Goal: Task Accomplishment & Management: Manage account settings

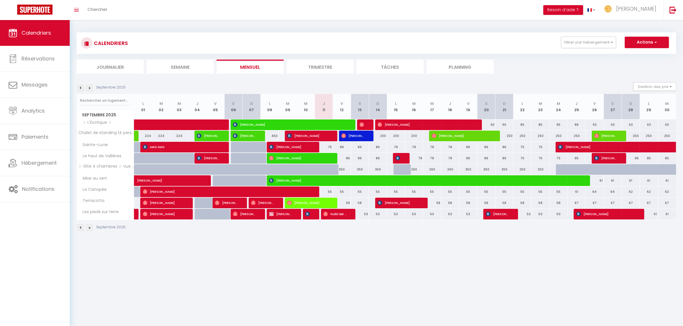
click at [89, 86] on img at bounding box center [89, 88] width 6 height 6
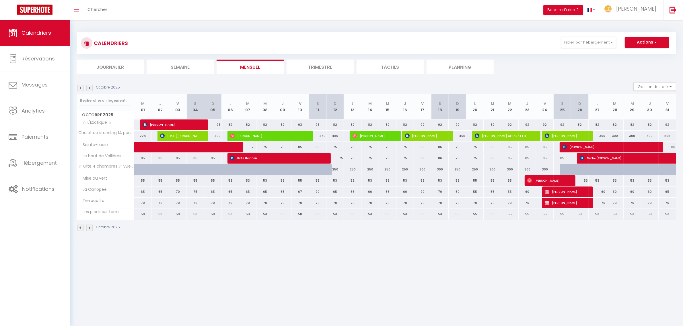
click at [82, 88] on img at bounding box center [80, 88] width 6 height 6
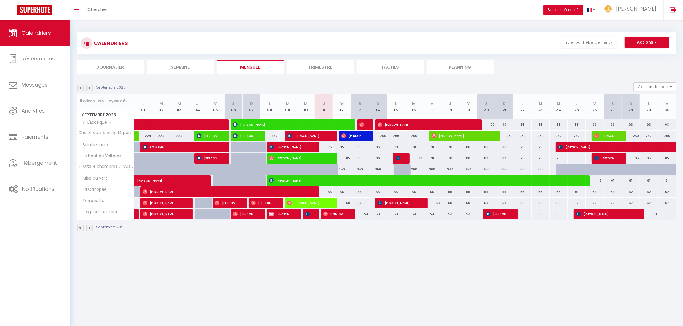
click at [92, 89] on img at bounding box center [89, 88] width 6 height 6
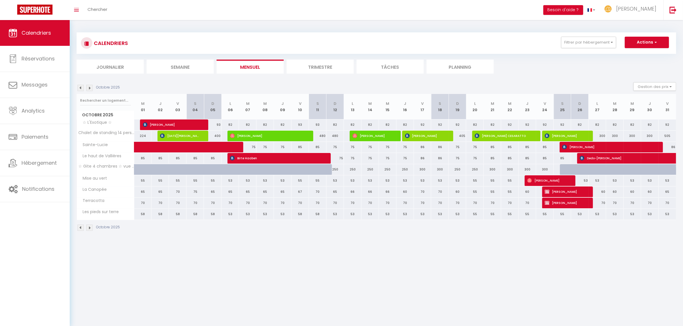
click at [80, 86] on img at bounding box center [80, 88] width 6 height 6
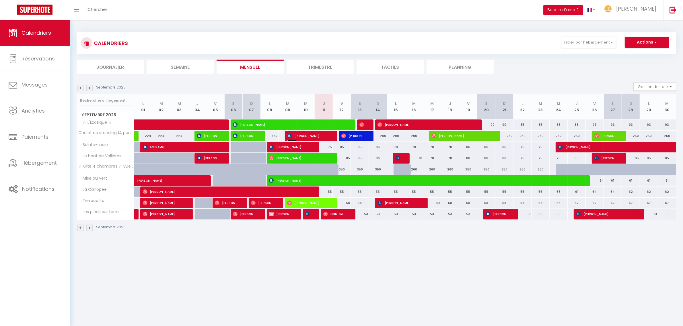
click at [315, 135] on span "[PERSON_NAME]" at bounding box center [308, 136] width 42 height 11
select select "OK"
select select "KO"
select select "0"
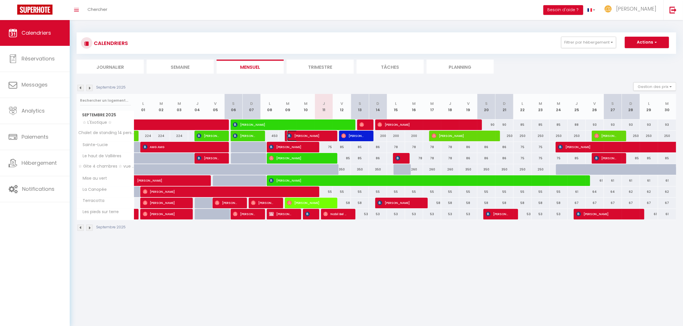
select select "1"
select select
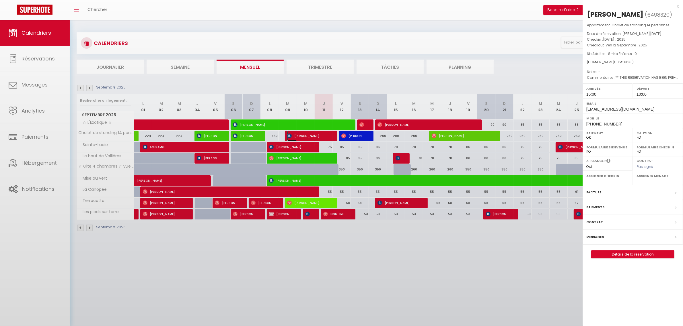
select select "16092"
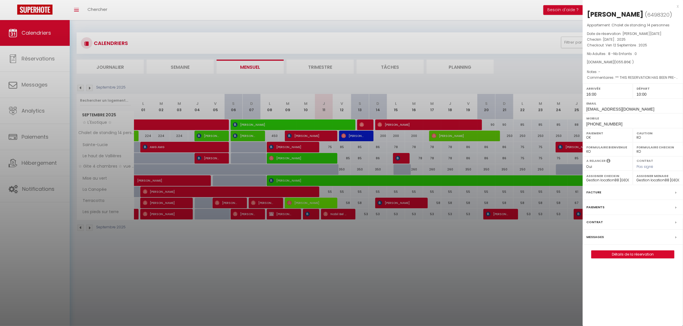
drag, startPoint x: 630, startPoint y: 61, endPoint x: 586, endPoint y: 53, distance: 44.8
click at [586, 53] on div "Appartement : Chalet de standing 14 personnes Date de réservation : [PERSON_NAM…" at bounding box center [633, 51] width 100 height 59
click at [644, 63] on div "[DOMAIN_NAME] ( 1055.86 € )" at bounding box center [633, 62] width 92 height 5
drag, startPoint x: 618, startPoint y: 51, endPoint x: 584, endPoint y: 26, distance: 42.2
click at [584, 26] on div "Appartement : Chalet de standing 14 personnes Date de réservation : [PERSON_NAM…" at bounding box center [633, 51] width 100 height 59
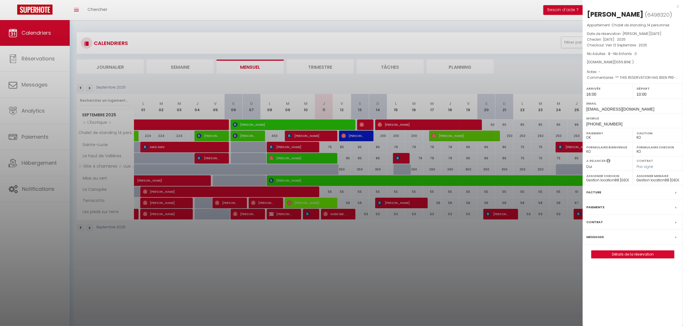
click at [588, 26] on p "Appartement : Chalet de standing 14 personnes" at bounding box center [633, 25] width 92 height 6
drag, startPoint x: 588, startPoint y: 24, endPoint x: 648, endPoint y: 62, distance: 70.9
click at [648, 62] on div "Appartement : Chalet de standing 14 personnes Date de réservation : [PERSON_NAM…" at bounding box center [633, 51] width 100 height 59
click at [648, 62] on div "[DOMAIN_NAME] ( 1055.86 € )" at bounding box center [633, 62] width 92 height 5
drag, startPoint x: 635, startPoint y: 62, endPoint x: 590, endPoint y: 24, distance: 59.3
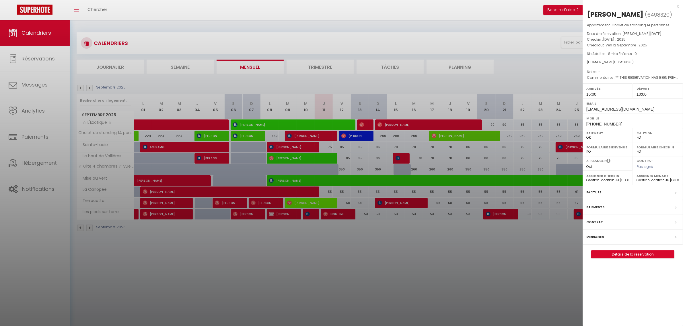
click at [590, 24] on div "Appartement : Chalet de standing 14 personnes Date de réservation : [PERSON_NAM…" at bounding box center [633, 51] width 100 height 59
click at [665, 60] on div "[DOMAIN_NAME] ( 1055.86 € )" at bounding box center [633, 62] width 92 height 5
drag, startPoint x: 654, startPoint y: 45, endPoint x: 586, endPoint y: 36, distance: 68.7
click at [586, 36] on div "Appartement : Chalet de standing 14 personnes Date de réservation : [PERSON_NAM…" at bounding box center [633, 51] width 100 height 59
drag, startPoint x: 587, startPoint y: 27, endPoint x: 661, endPoint y: 63, distance: 82.2
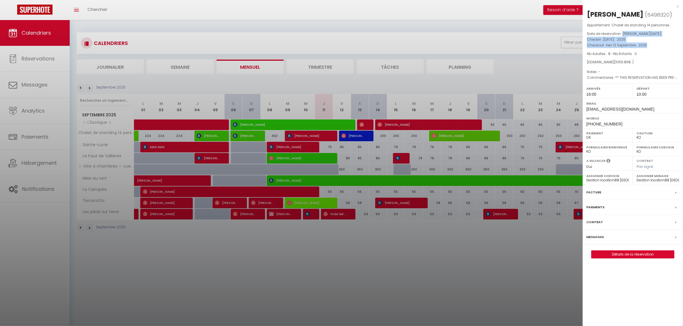
click at [661, 63] on div "Appartement : Chalet de standing 14 personnes Date de réservation : [PERSON_NAM…" at bounding box center [633, 51] width 100 height 59
click at [661, 63] on div "[DOMAIN_NAME] ( 1055.86 € )" at bounding box center [633, 62] width 92 height 5
drag, startPoint x: 644, startPoint y: 62, endPoint x: 588, endPoint y: 26, distance: 66.8
click at [588, 26] on div "Appartement : Chalet de standing 14 personnes Date de réservation : [PERSON_NAM…" at bounding box center [633, 51] width 100 height 59
click at [588, 26] on p "Appartement : Chalet de standing 14 personnes" at bounding box center [633, 25] width 92 height 6
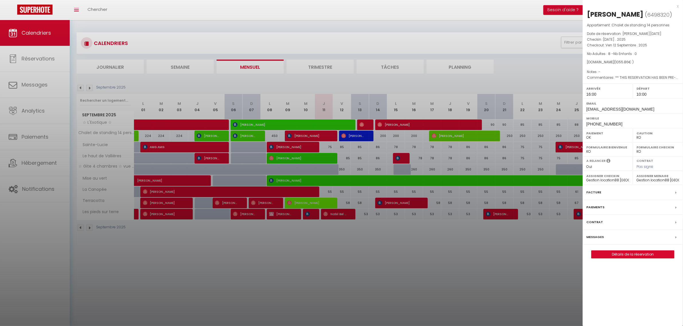
click at [676, 6] on div "x" at bounding box center [631, 6] width 96 height 7
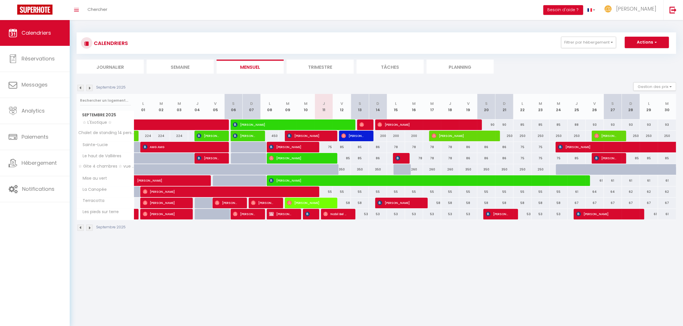
click at [91, 89] on img at bounding box center [89, 88] width 6 height 6
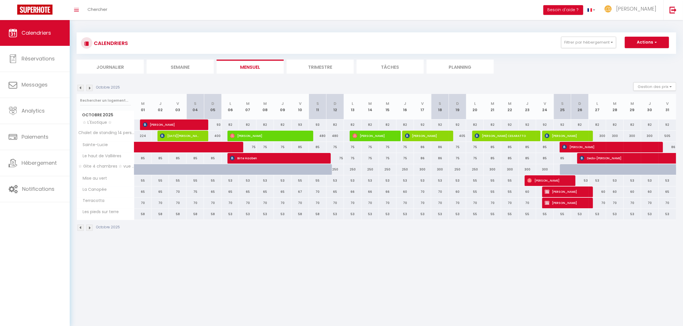
click at [79, 90] on img at bounding box center [80, 88] width 6 height 6
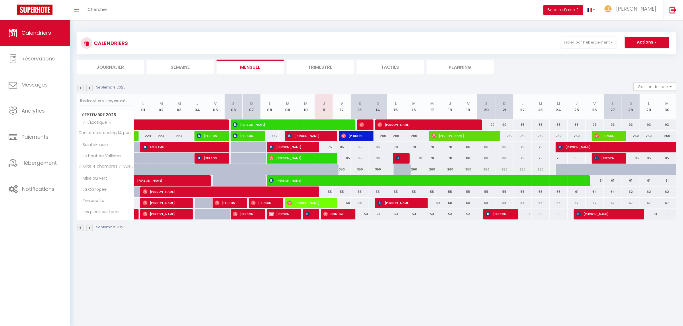
click at [92, 87] on img at bounding box center [89, 88] width 6 height 6
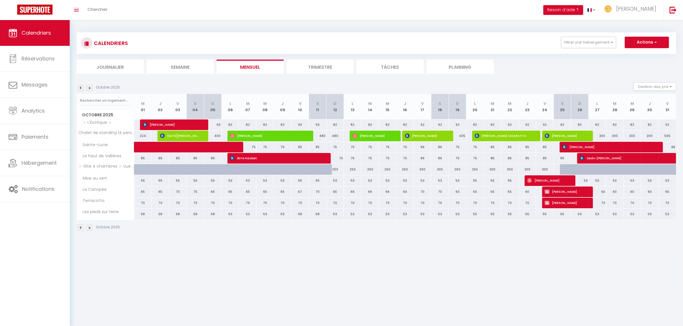
drag, startPoint x: 299, startPoint y: 147, endPoint x: 303, endPoint y: 147, distance: 4.1
click at [303, 147] on div "85" at bounding box center [300, 147] width 18 height 11
type input "85"
type input "Ven 10 Octobre 2025"
type input "[DATE]"
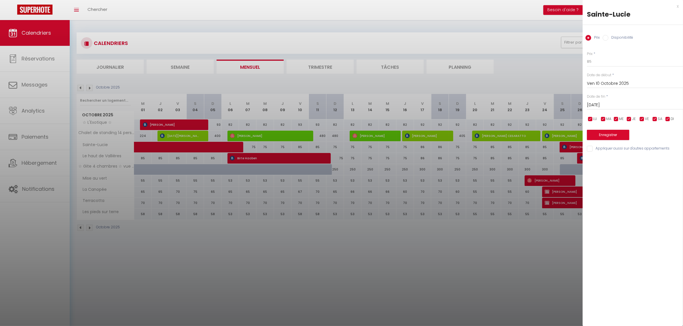
click at [677, 6] on div "x" at bounding box center [631, 6] width 96 height 7
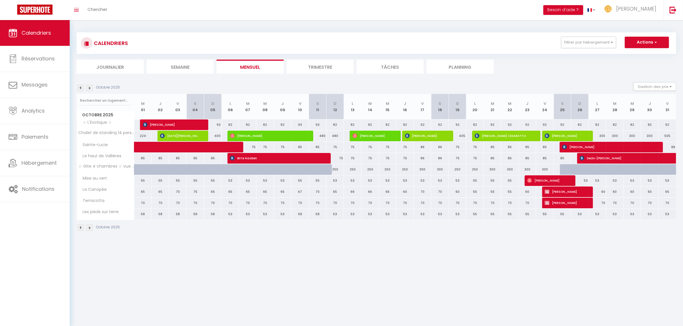
click at [300, 148] on div "85" at bounding box center [300, 147] width 18 height 11
type input "85"
select select "1"
type input "Ven 10 Octobre 2025"
type input "[DATE]"
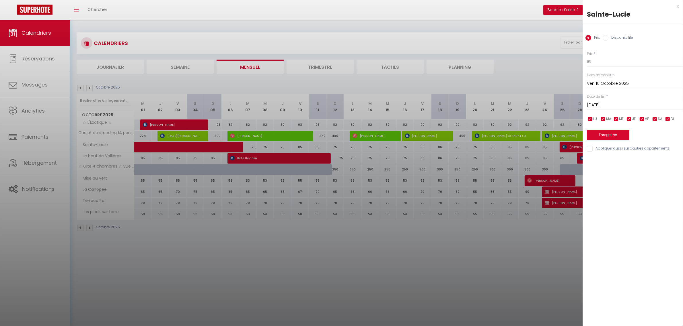
click at [608, 39] on input "Disponibilité" at bounding box center [606, 38] width 6 height 6
radio input "true"
radio input "false"
click at [602, 62] on select "Disponible Indisponible" at bounding box center [635, 62] width 96 height 11
select select "0"
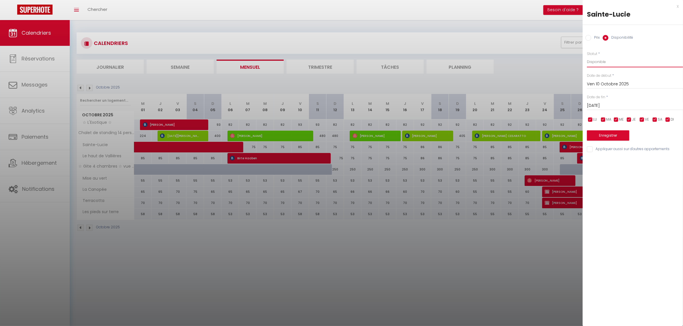
click at [587, 57] on select "Disponible Indisponible" at bounding box center [635, 62] width 96 height 11
click at [614, 134] on button "Enregistrer" at bounding box center [608, 136] width 42 height 10
